Goal: Navigation & Orientation: Find specific page/section

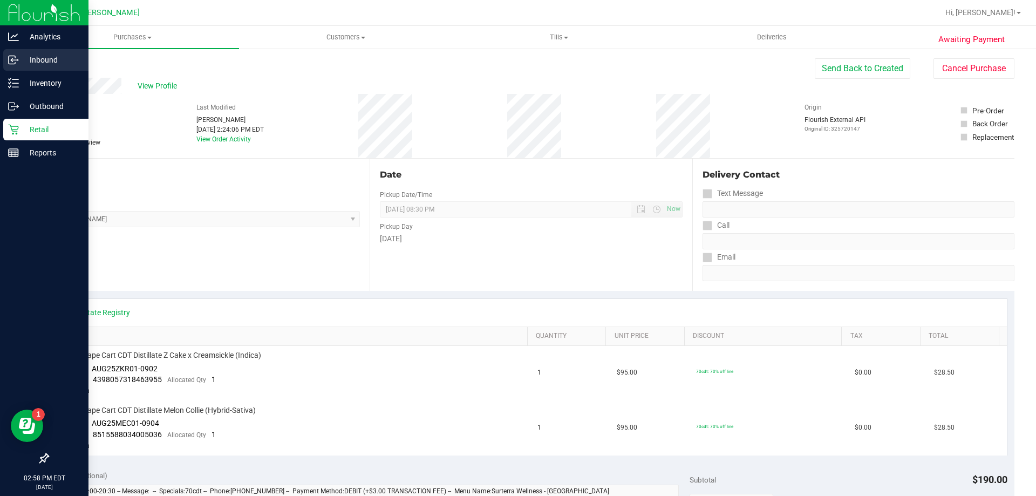
scroll to position [162, 0]
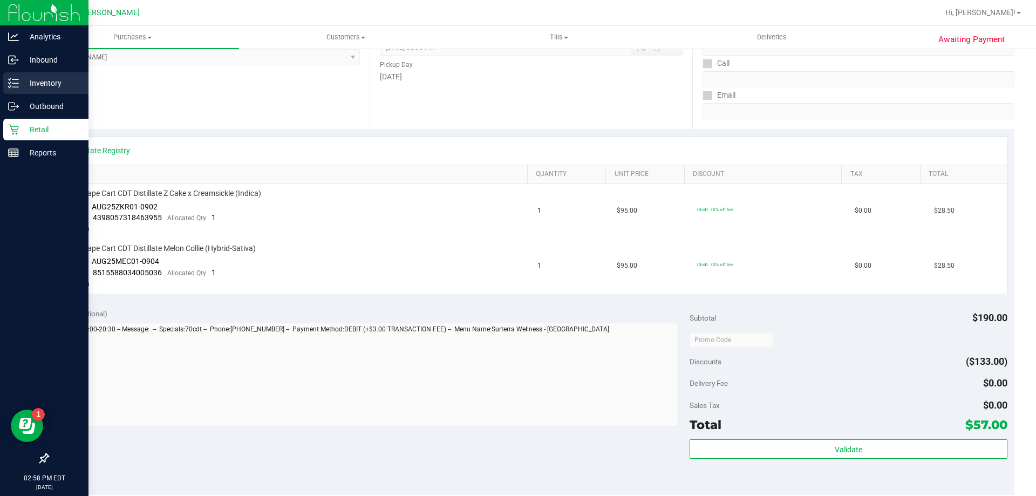
click at [44, 78] on p "Inventory" at bounding box center [51, 83] width 65 height 13
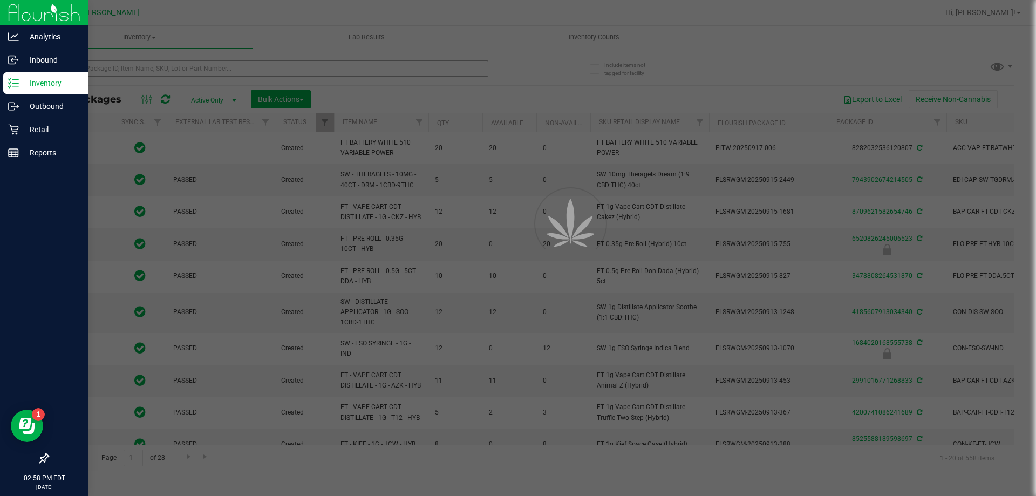
click at [196, 70] on div at bounding box center [518, 248] width 1036 height 496
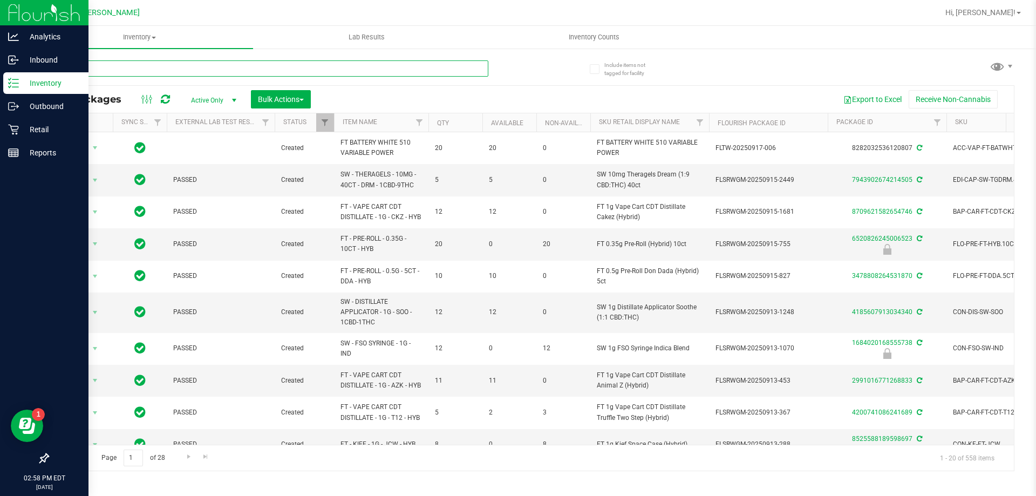
click at [196, 70] on input "text" at bounding box center [267, 68] width 441 height 16
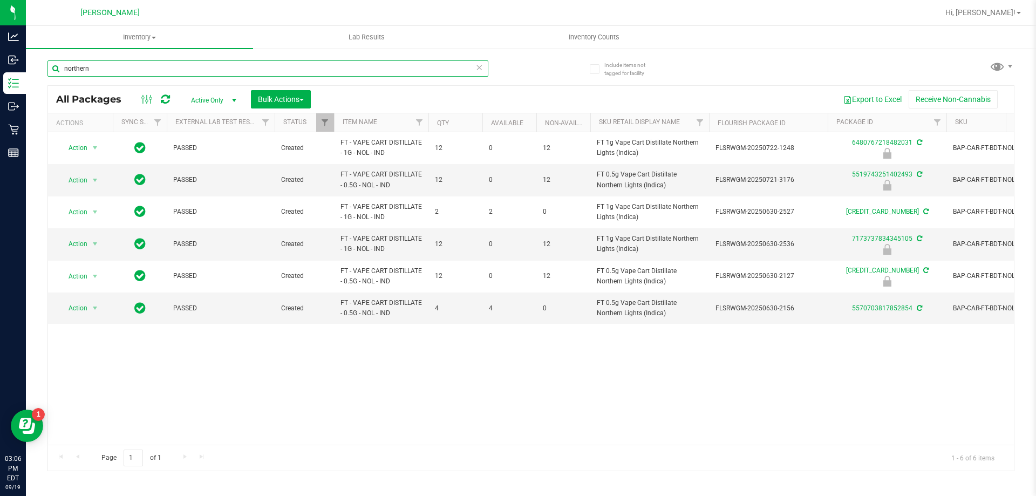
click at [109, 67] on input "northern" at bounding box center [267, 68] width 441 height 16
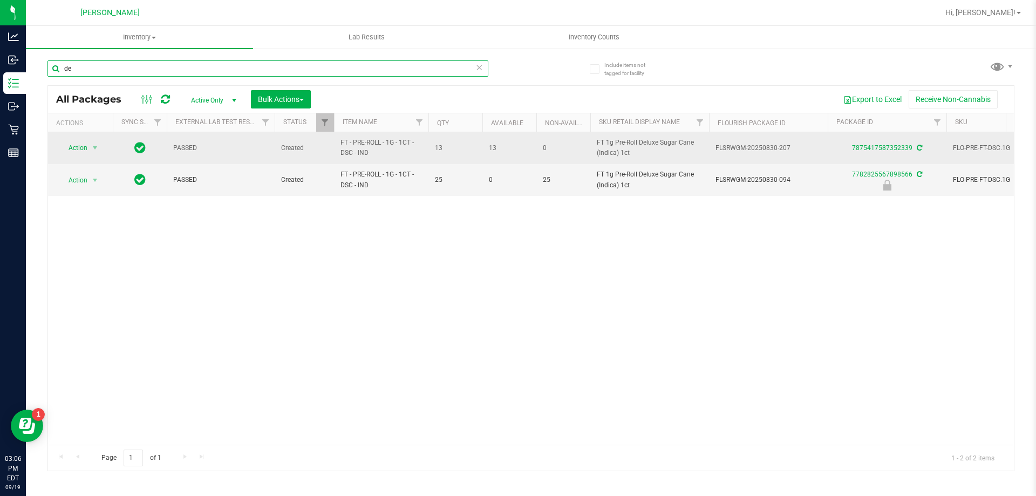
type input "d"
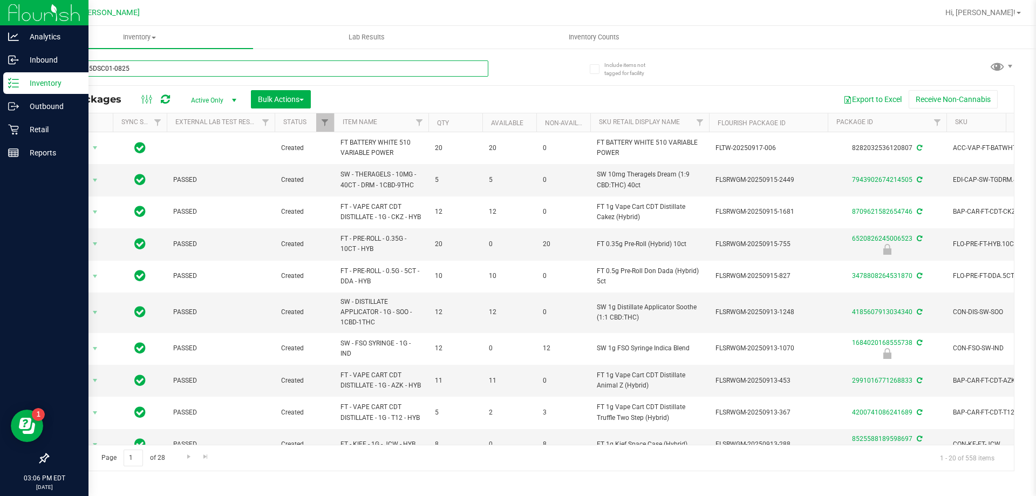
type input "1G-JUL25DSC01-0825"
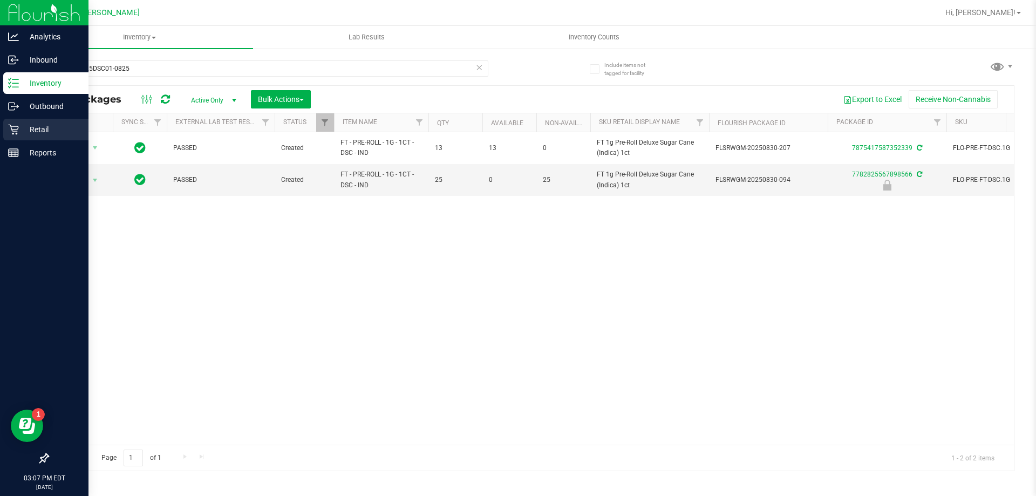
click at [16, 140] on div "Retail" at bounding box center [45, 130] width 85 height 22
